Goal: Task Accomplishment & Management: Use online tool/utility

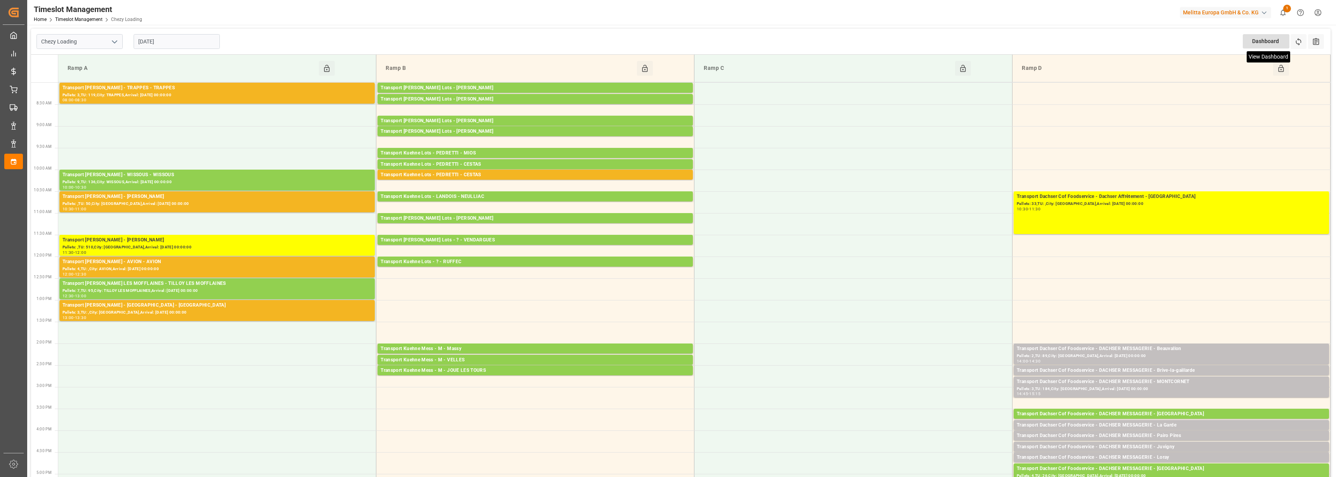
drag, startPoint x: 1303, startPoint y: 39, endPoint x: 1272, endPoint y: 52, distance: 34.0
click at [1302, 39] on button "Refresh Time Slots" at bounding box center [1299, 41] width 16 height 15
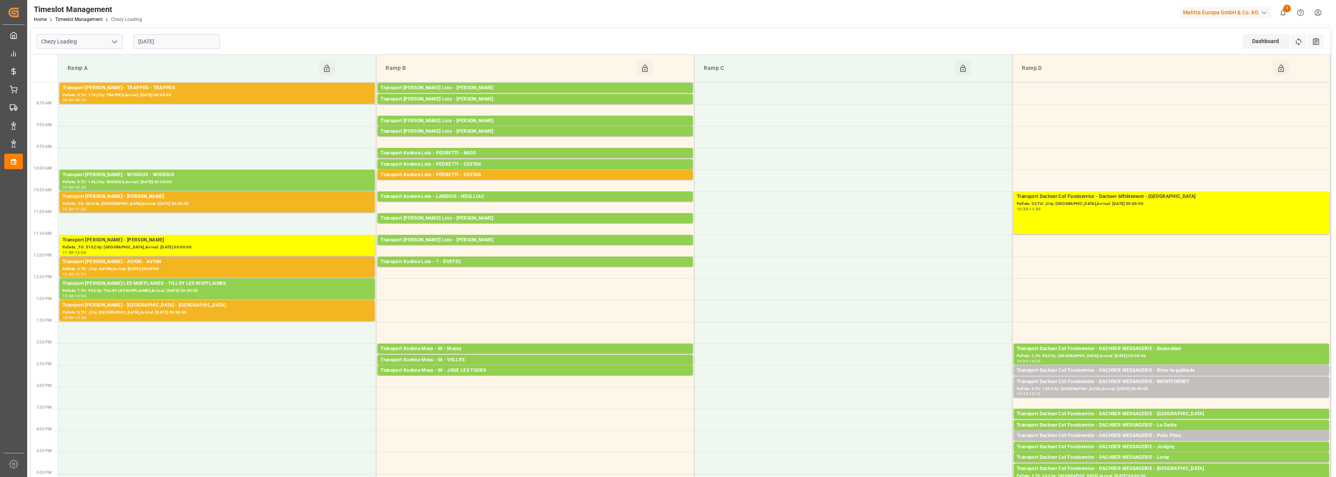
click at [168, 37] on input "[DATE]" at bounding box center [177, 41] width 86 height 15
click at [146, 117] on span "15" at bounding box center [143, 118] width 5 height 5
type input "[DATE]"
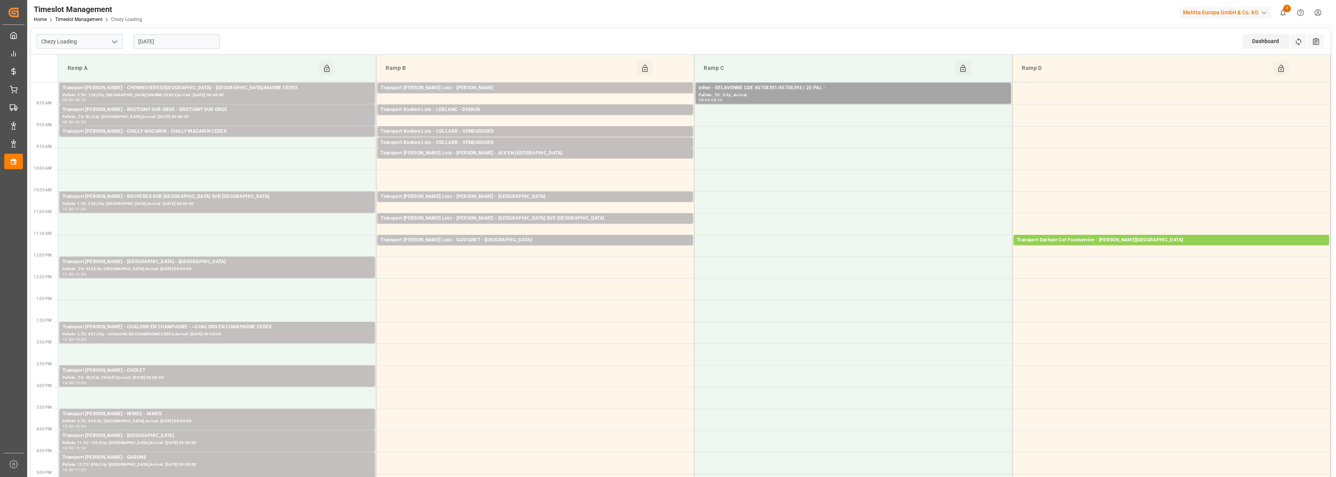
click at [115, 41] on icon "open menu" at bounding box center [114, 41] width 9 height 9
click at [92, 76] on div "Chezy Unloading" at bounding box center [79, 76] width 85 height 17
type input "Chezy Unloading"
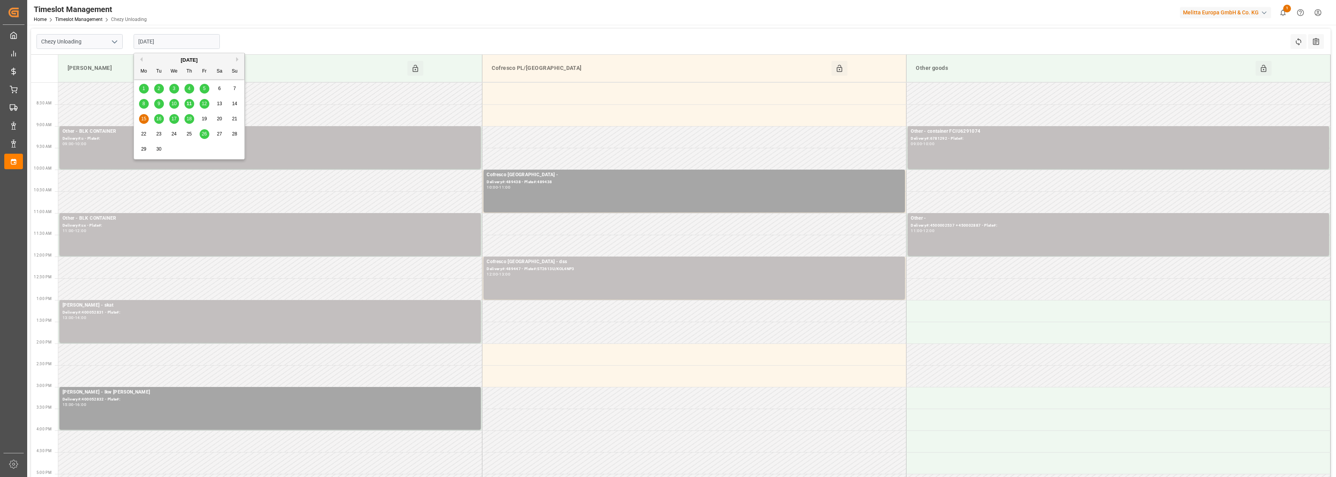
click at [162, 44] on input "[DATE]" at bounding box center [177, 41] width 86 height 15
click at [207, 106] on div "12" at bounding box center [205, 103] width 10 height 9
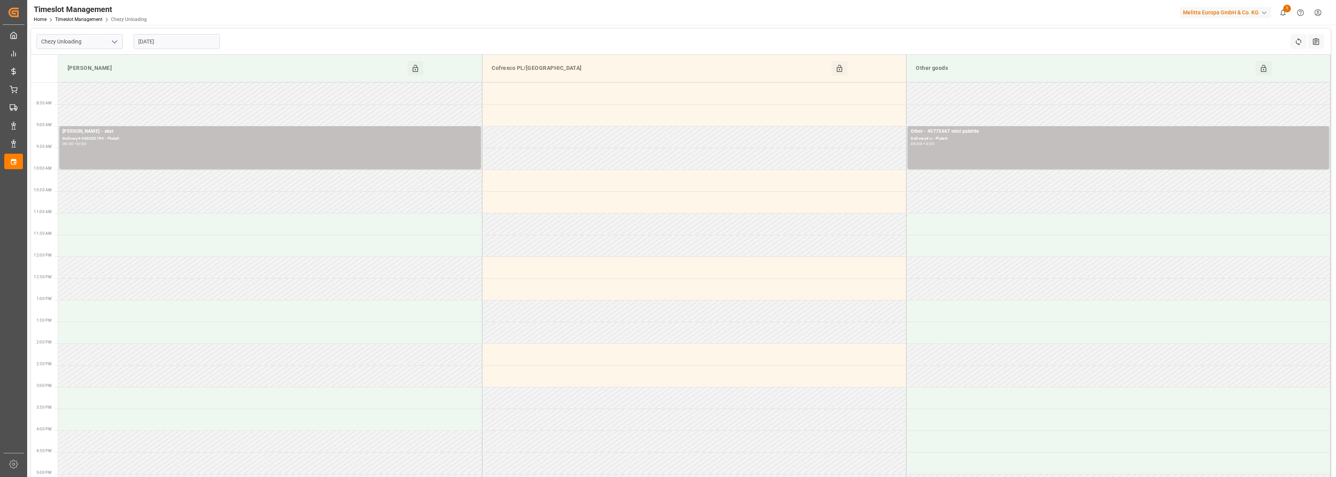
click at [164, 39] on input "[DATE]" at bounding box center [177, 41] width 86 height 15
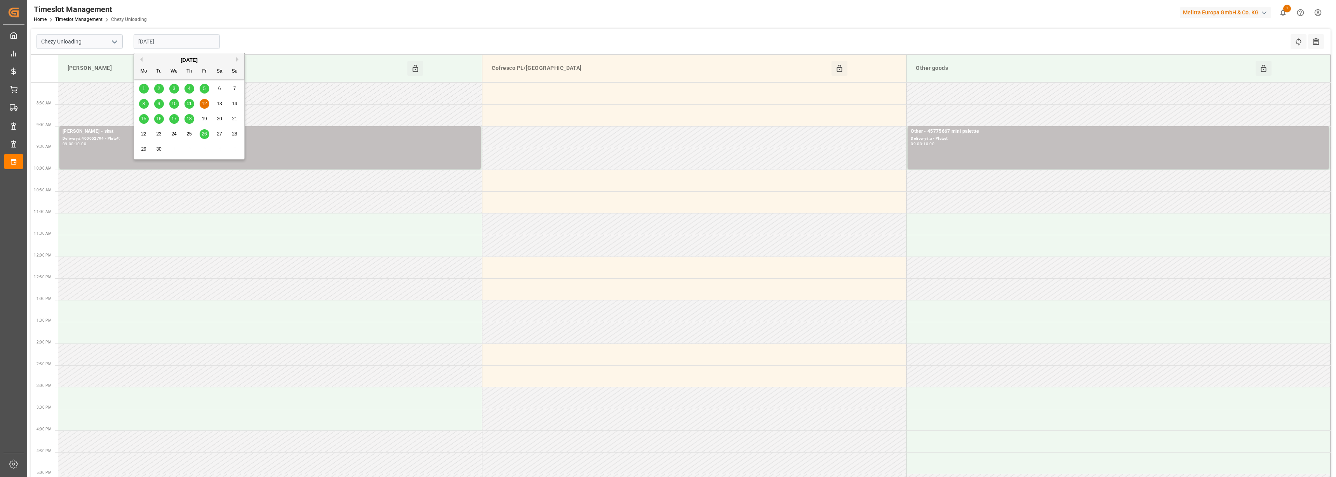
click at [186, 104] on div "11" at bounding box center [189, 103] width 10 height 9
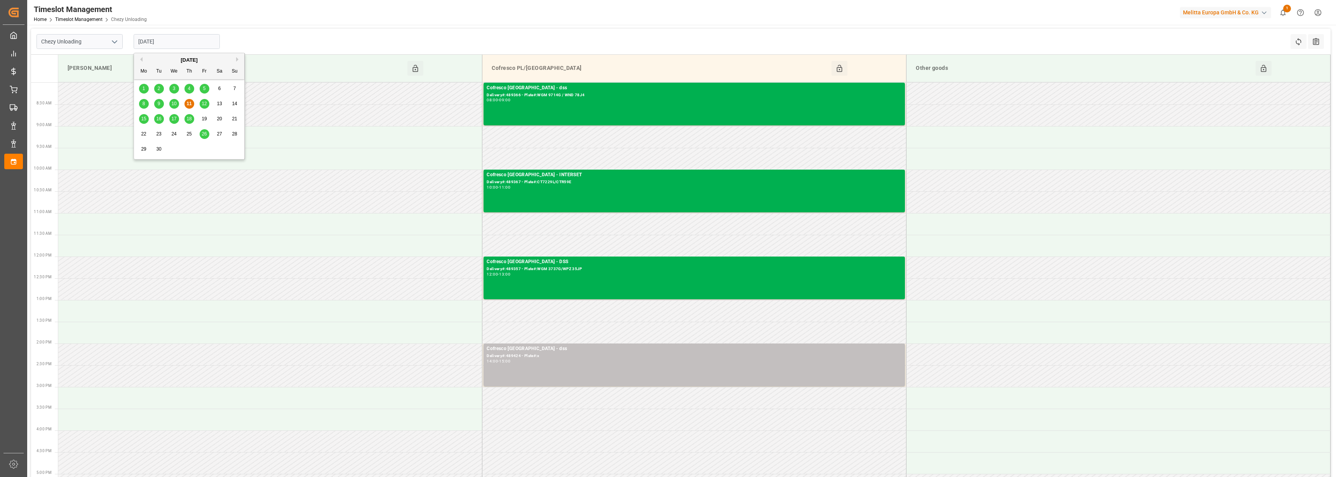
click at [182, 37] on input "[DATE]" at bounding box center [177, 41] width 86 height 15
click at [174, 103] on span "10" at bounding box center [173, 103] width 5 height 5
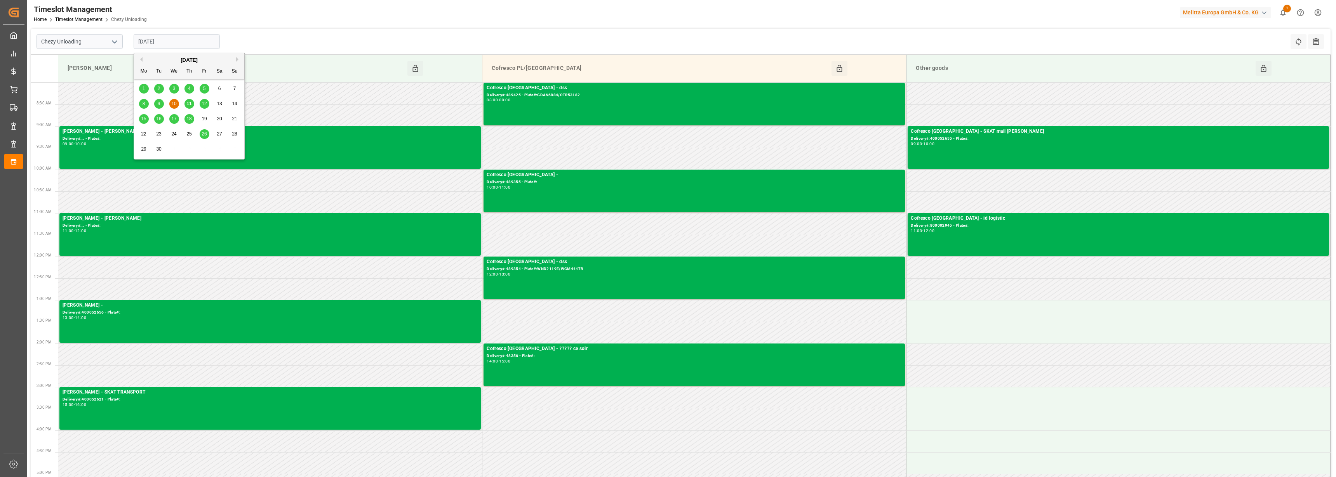
click at [158, 40] on input "[DATE]" at bounding box center [177, 41] width 86 height 15
click at [159, 103] on span "9" at bounding box center [159, 103] width 3 height 5
type input "[DATE]"
